Goal: Check status: Check status

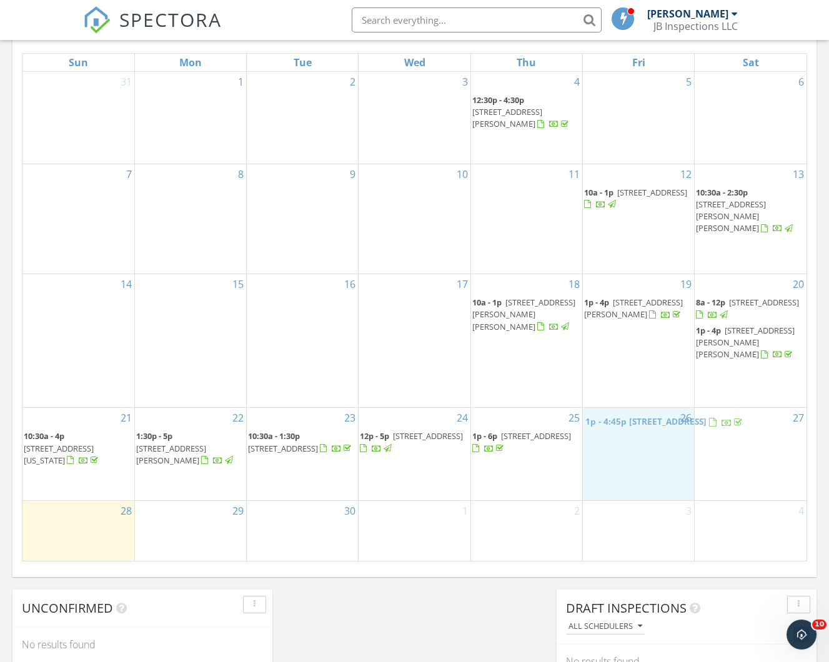
click at [632, 411] on body "SPECTORA Jeffrey Black JB Inspections LLC Role: Inspector Change Role Dashboard…" at bounding box center [414, 294] width 829 height 1758
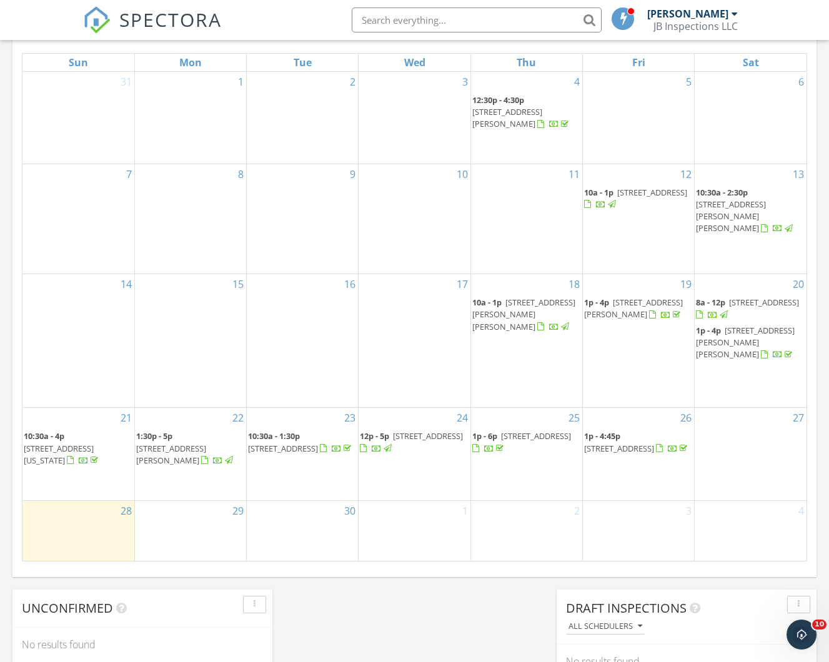
click at [620, 431] on span "1p - 4:45p" at bounding box center [602, 436] width 36 height 11
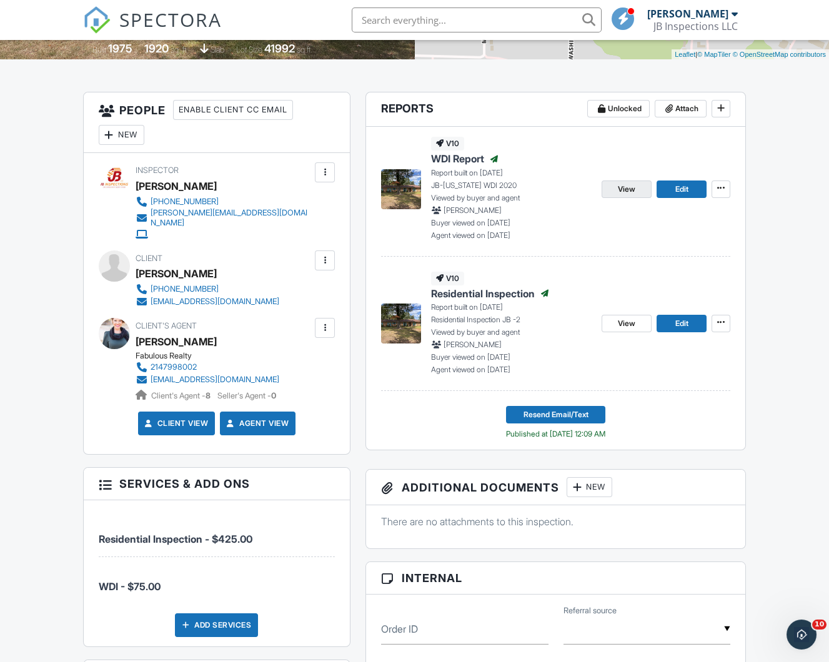
click at [629, 187] on span "View" at bounding box center [626, 189] width 17 height 12
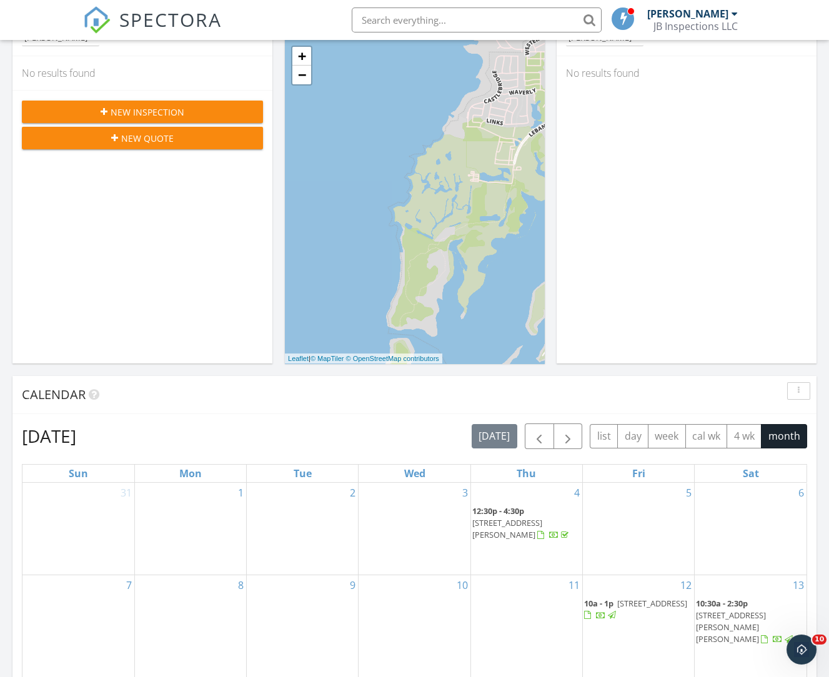
scroll to position [646, 0]
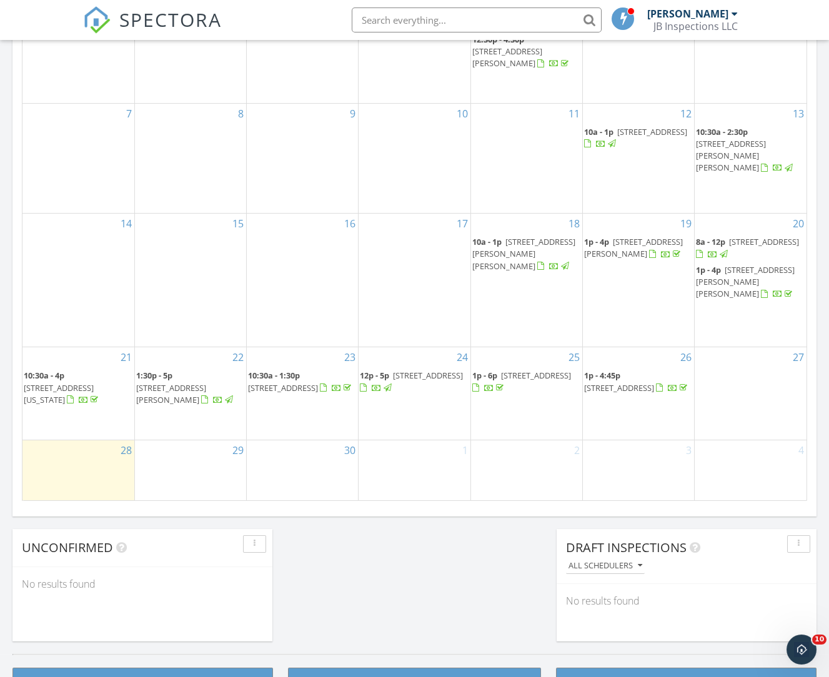
click at [616, 370] on span "1p - 4:45p" at bounding box center [602, 375] width 36 height 11
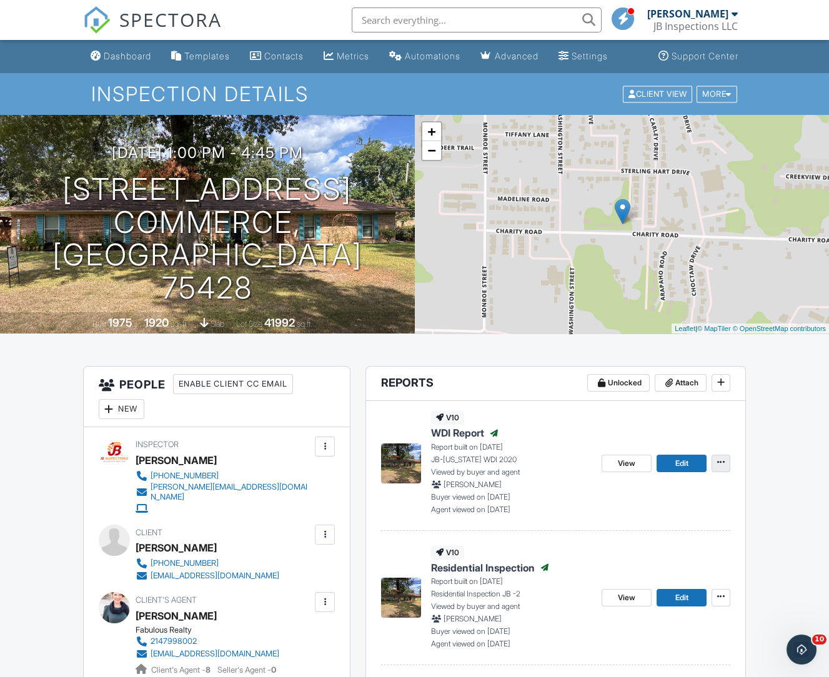
click at [723, 462] on icon at bounding box center [720, 462] width 7 height 9
click at [621, 461] on span "View" at bounding box center [626, 463] width 17 height 12
